Goal: Transaction & Acquisition: Purchase product/service

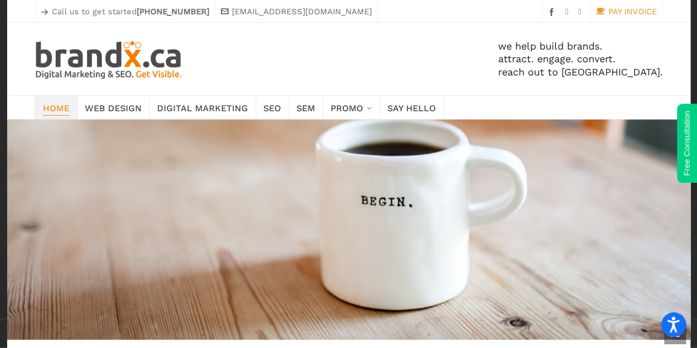
click at [625, 9] on link "PAY INVOICE" at bounding box center [626, 11] width 61 height 13
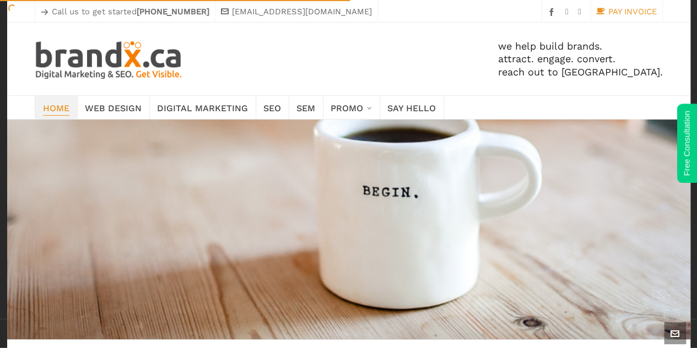
click at [612, 13] on link "PAY INVOICE" at bounding box center [626, 11] width 61 height 13
